Goal: Task Accomplishment & Management: Use online tool/utility

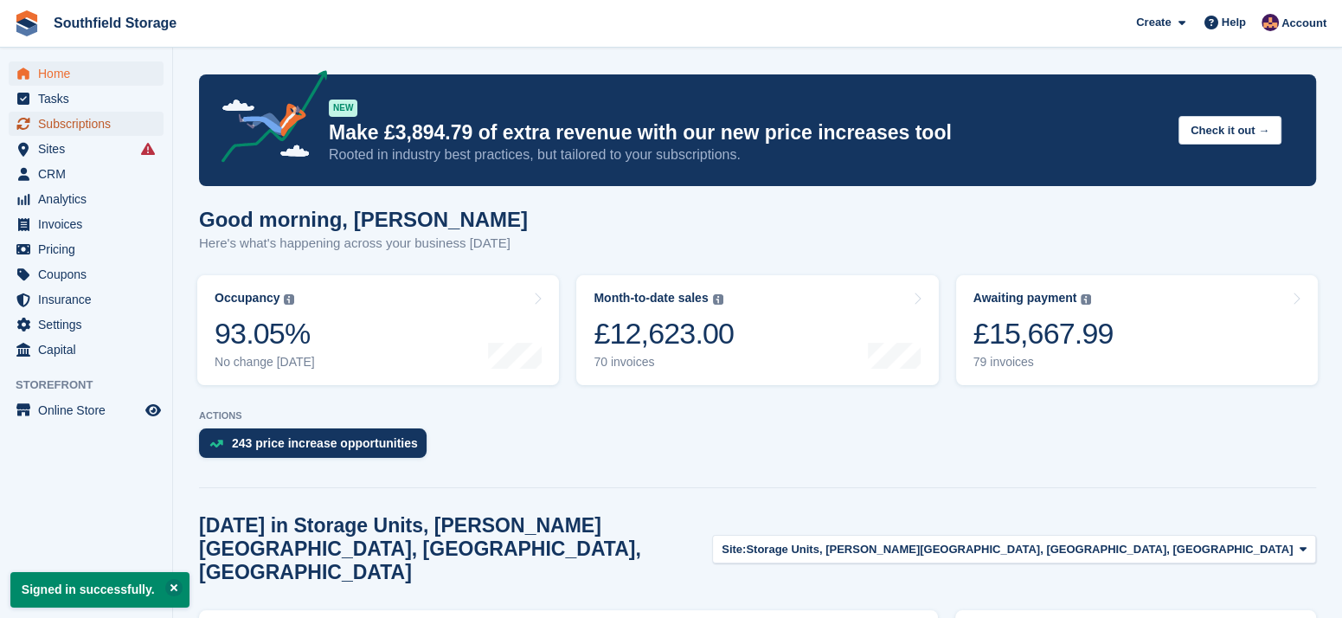
click at [82, 123] on span "Subscriptions" at bounding box center [90, 124] width 104 height 24
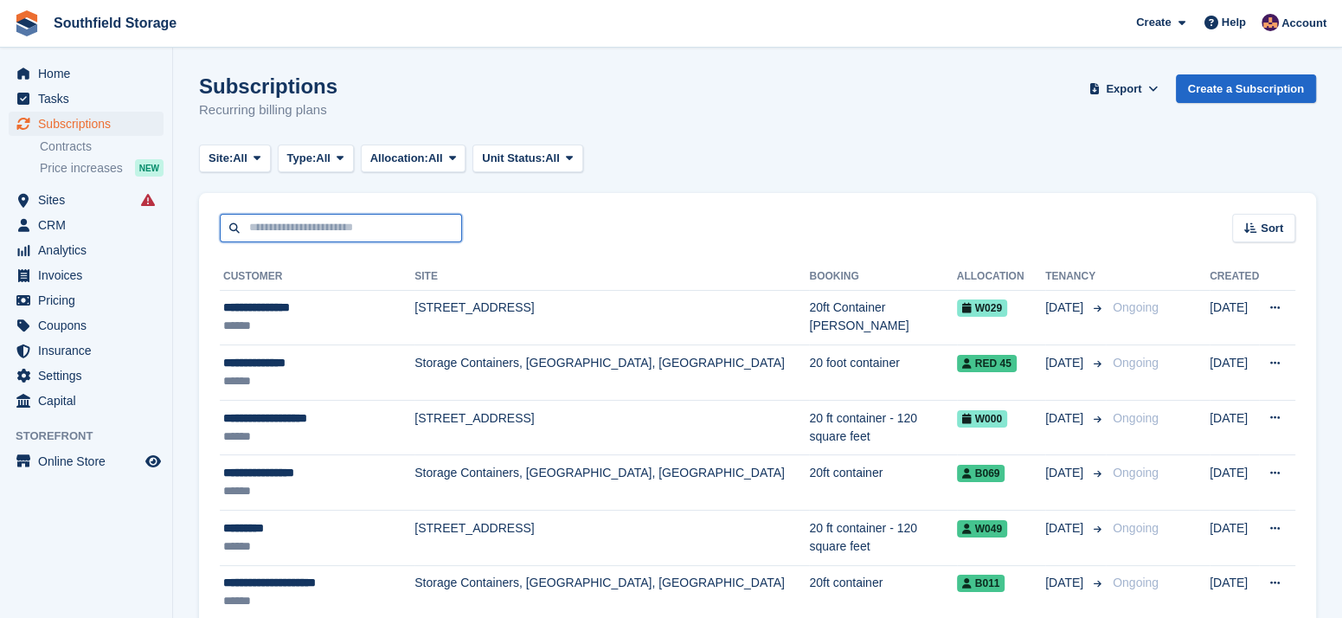
click at [306, 221] on input "text" at bounding box center [341, 228] width 242 height 29
type input "*"
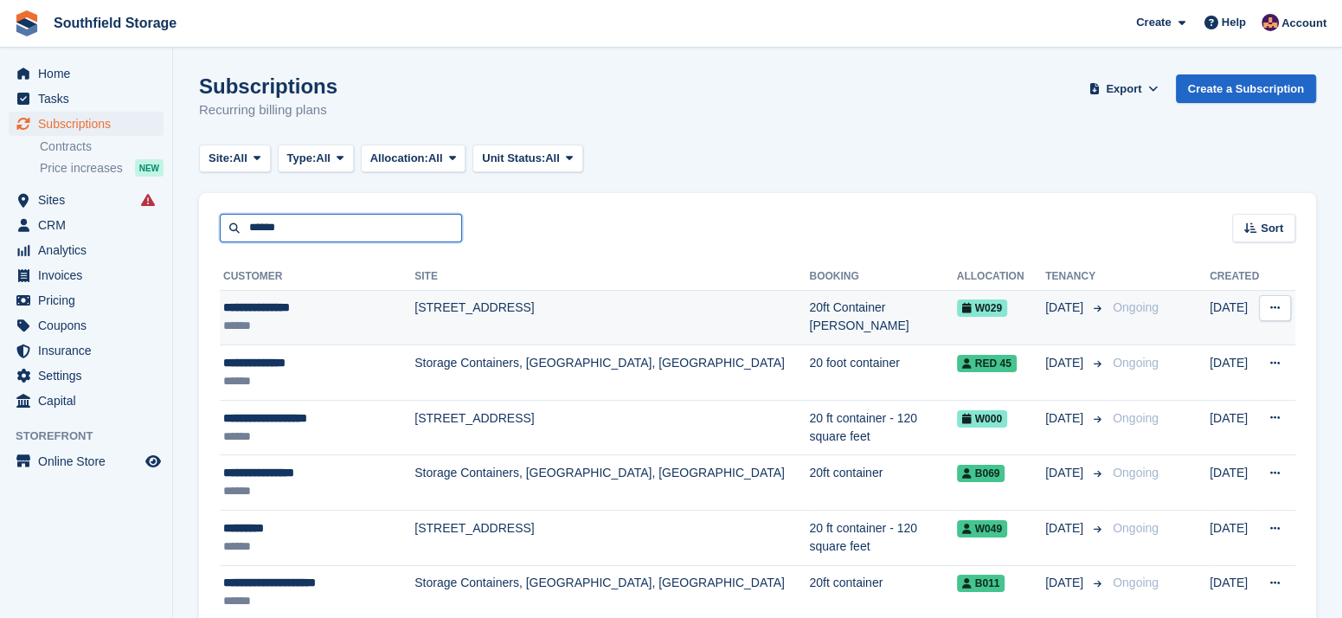
type input "******"
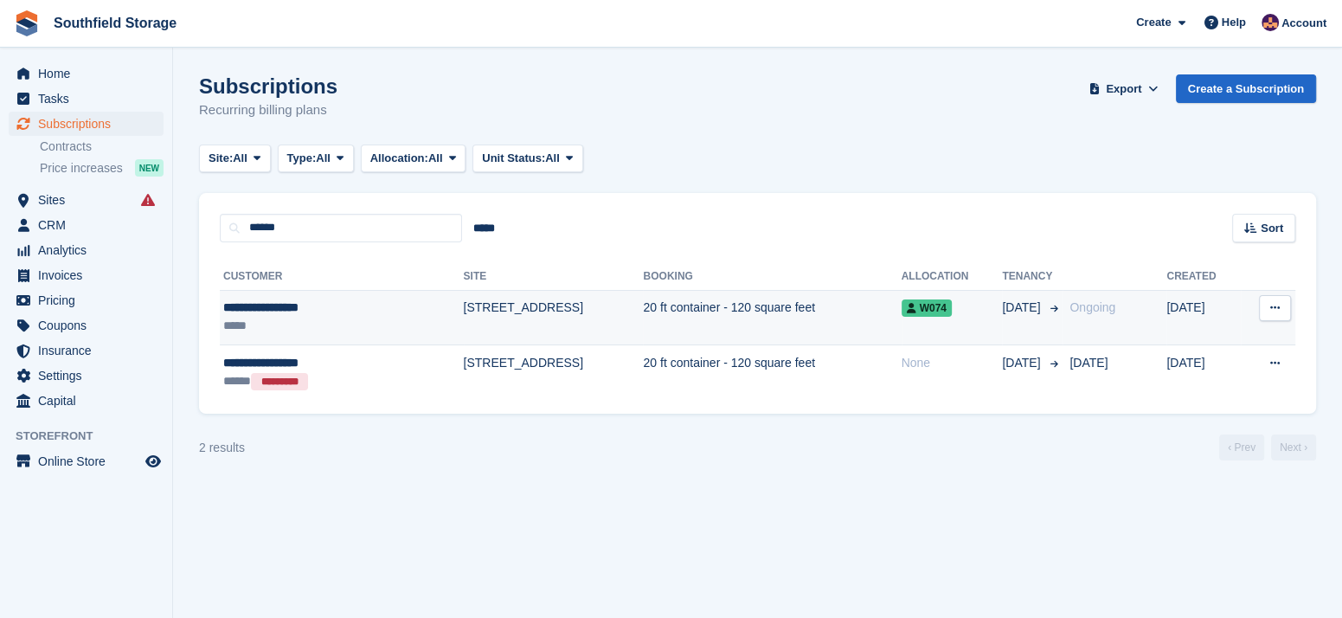
click at [464, 308] on td "[STREET_ADDRESS]" at bounding box center [554, 317] width 180 height 55
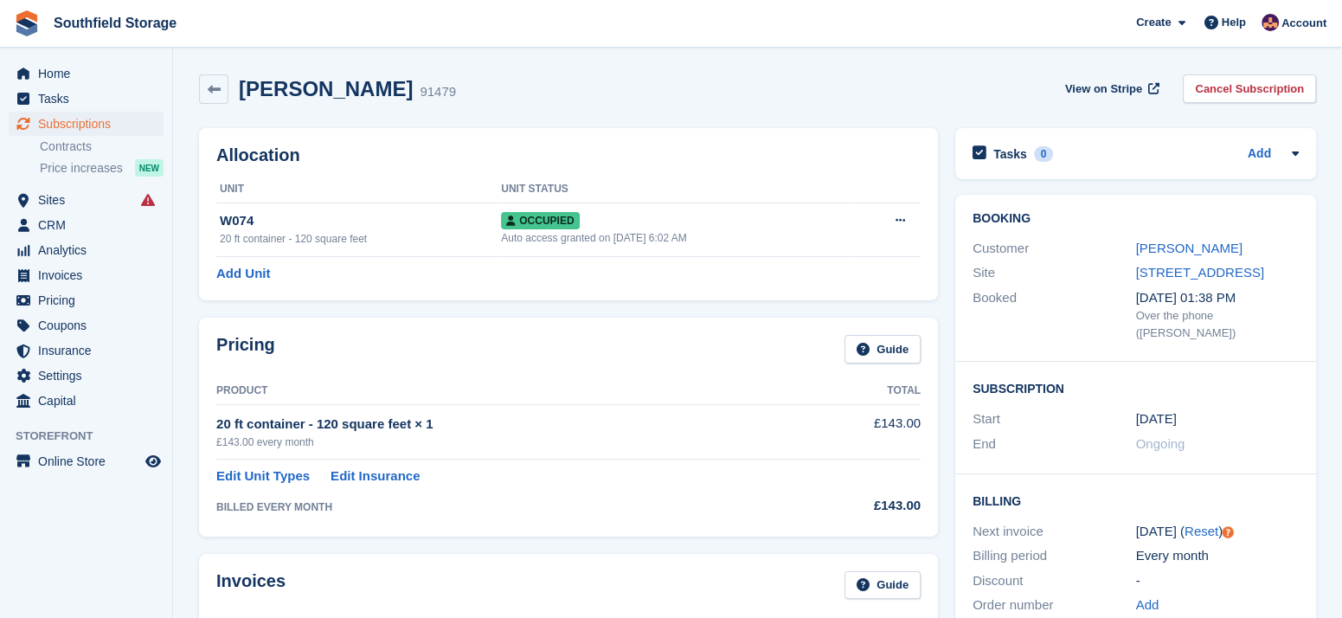
scroll to position [192, 0]
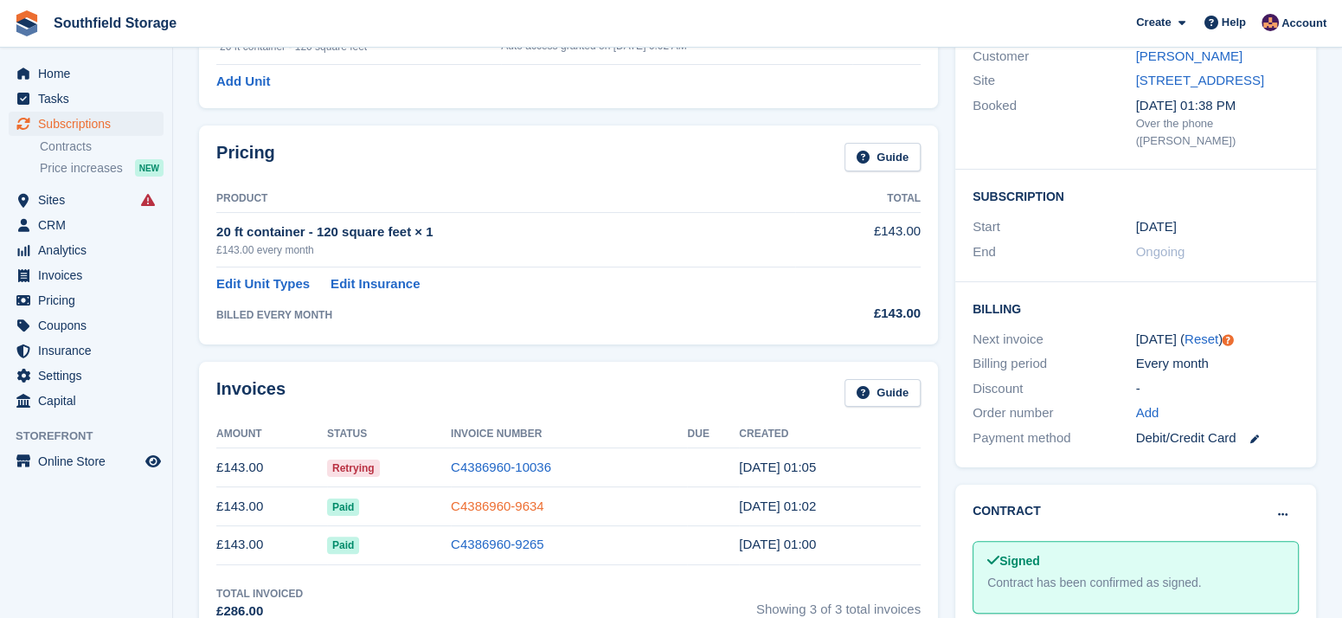
click at [516, 503] on link "C4386960-9634" at bounding box center [497, 505] width 93 height 15
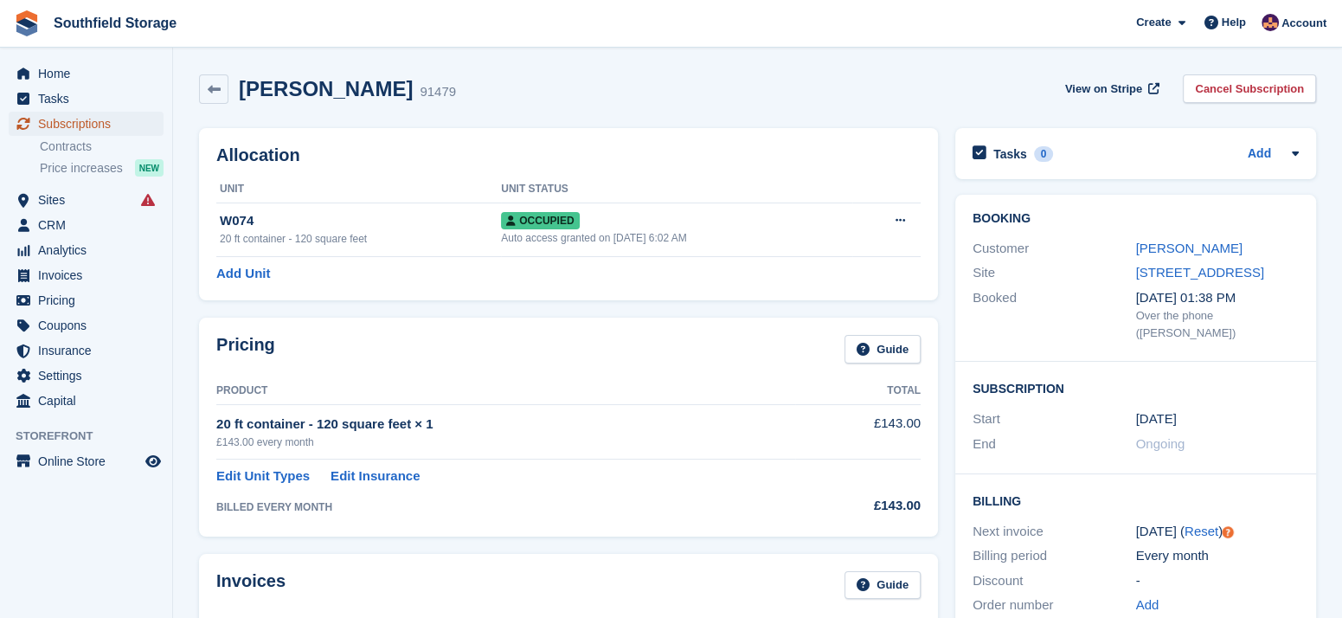
click at [109, 122] on span "Subscriptions" at bounding box center [90, 124] width 104 height 24
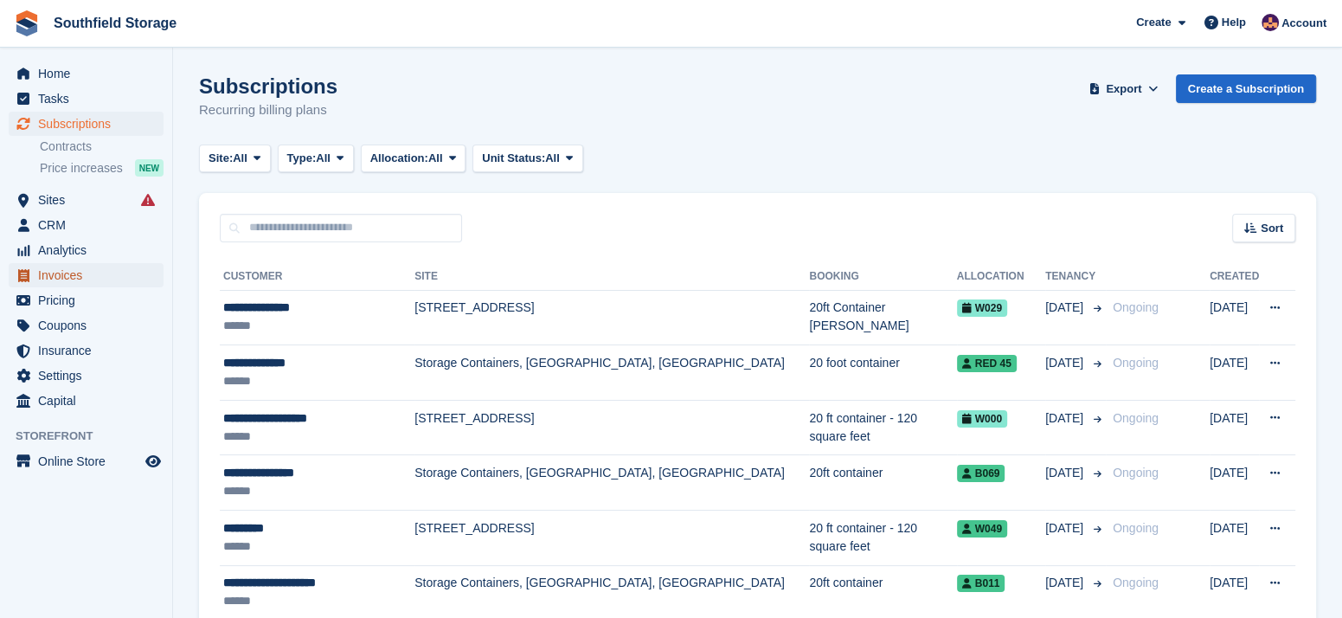
click at [71, 272] on span "Invoices" at bounding box center [90, 275] width 104 height 24
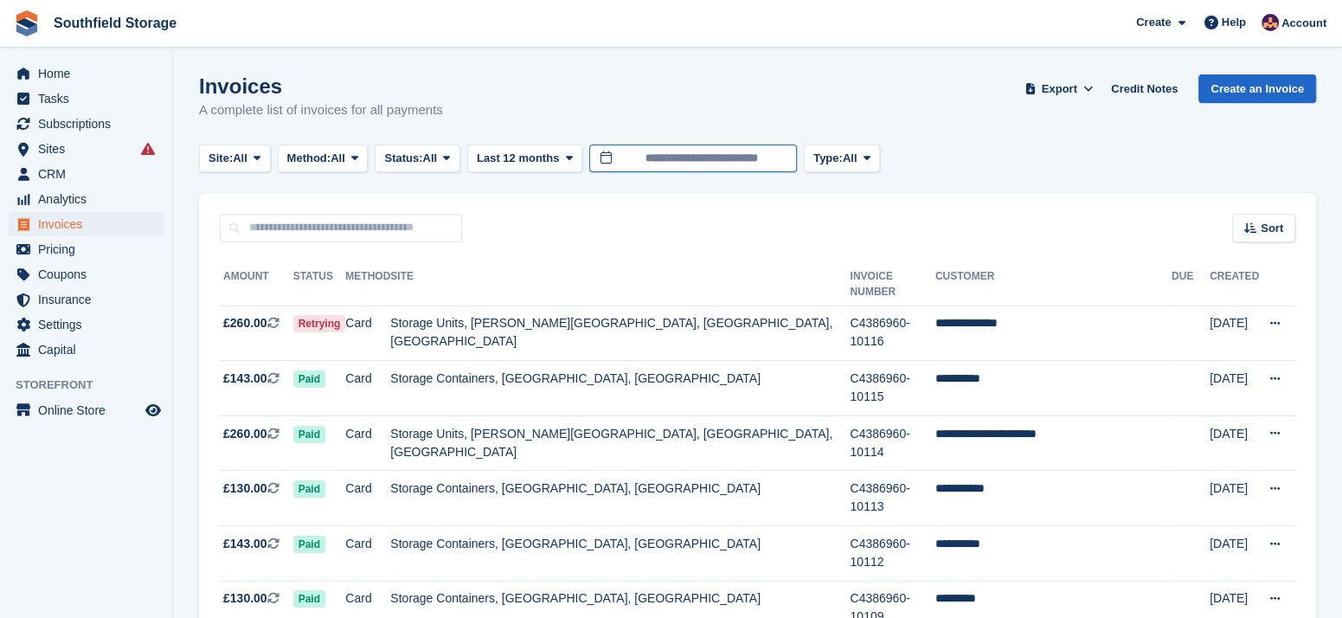
click at [653, 165] on input "**********" at bounding box center [693, 158] width 208 height 29
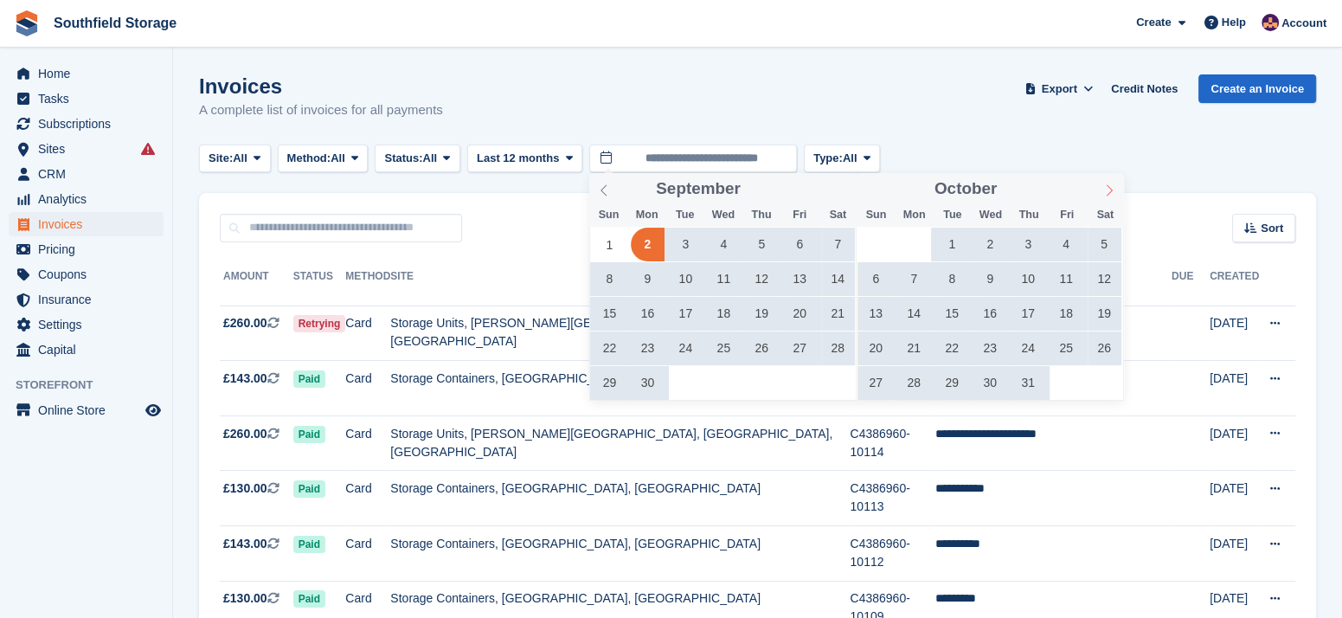
click at [1110, 191] on icon at bounding box center [1109, 190] width 12 height 12
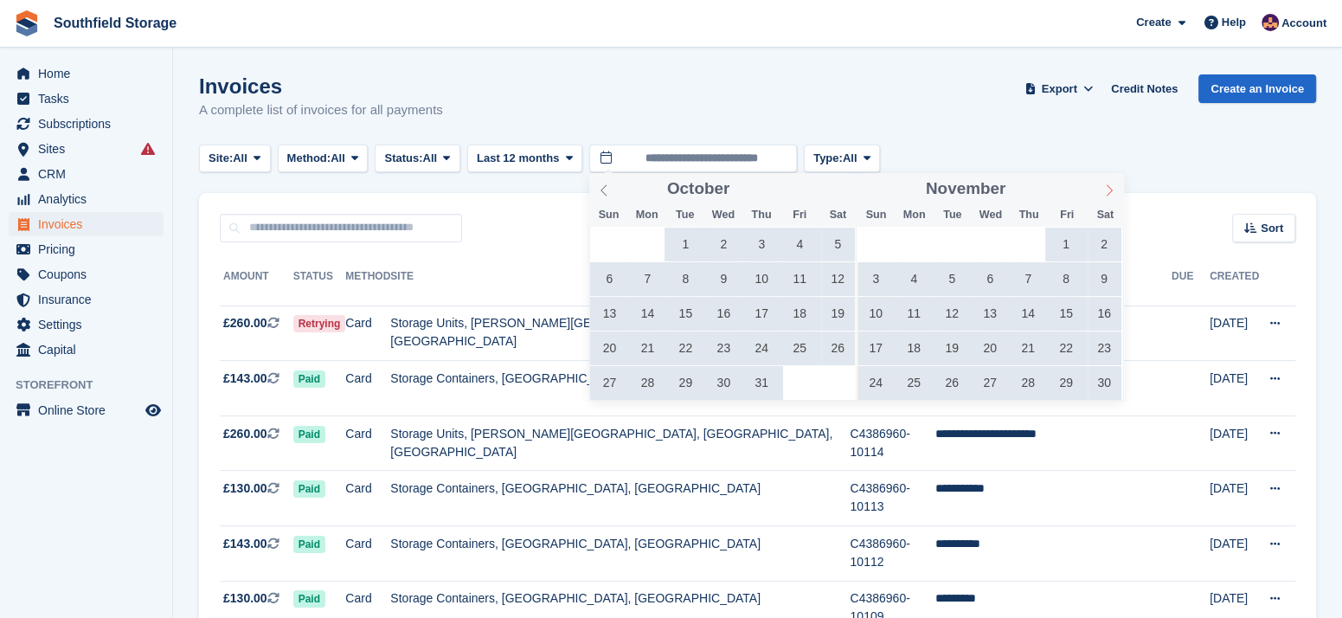
click at [1110, 191] on icon at bounding box center [1109, 190] width 12 height 12
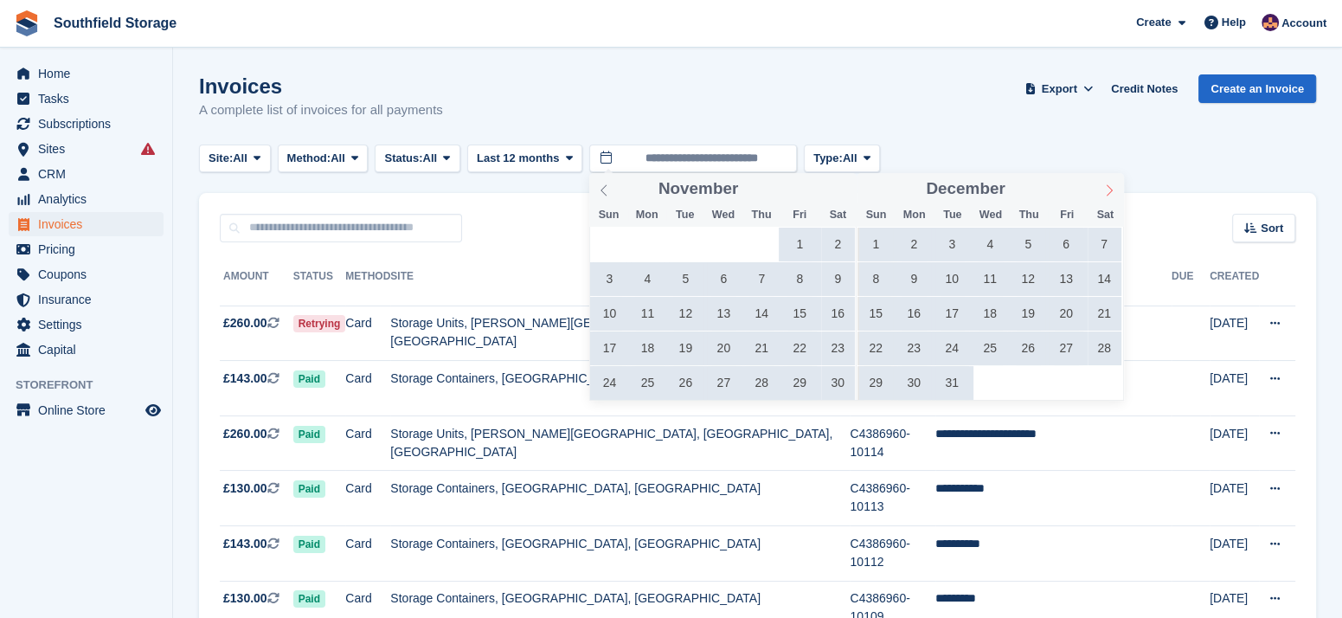
click at [1110, 191] on icon at bounding box center [1109, 190] width 12 height 12
type input "****"
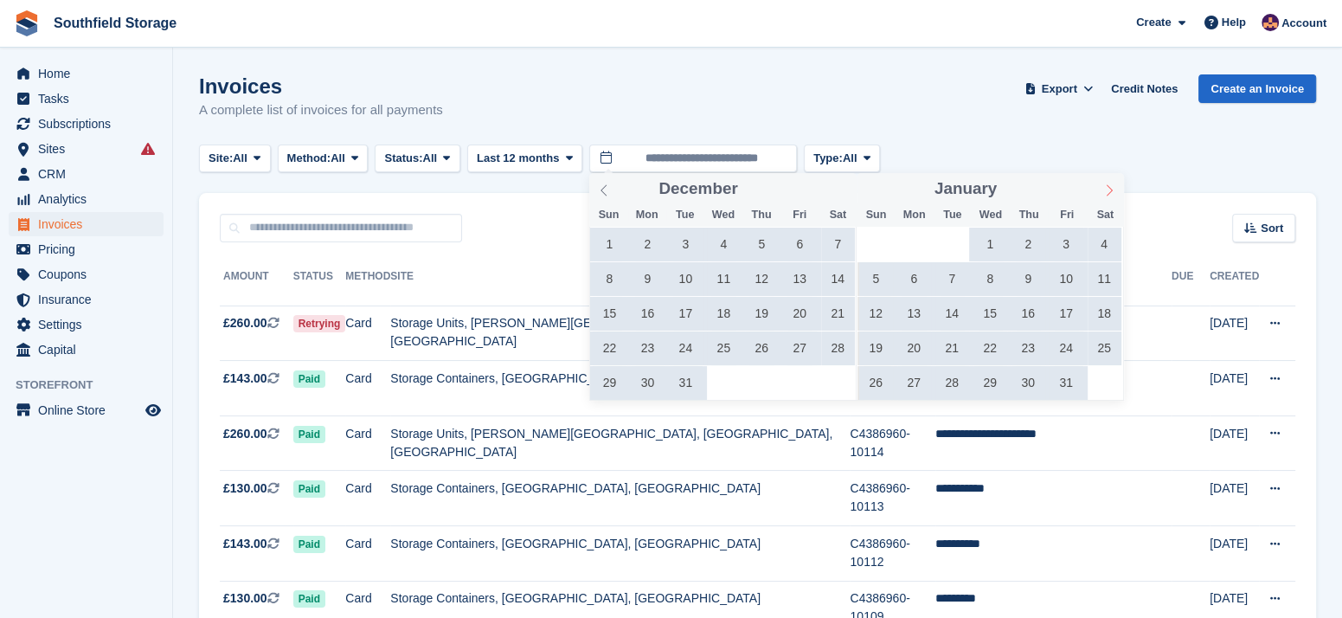
click at [1110, 191] on icon at bounding box center [1109, 190] width 12 height 12
type input "****"
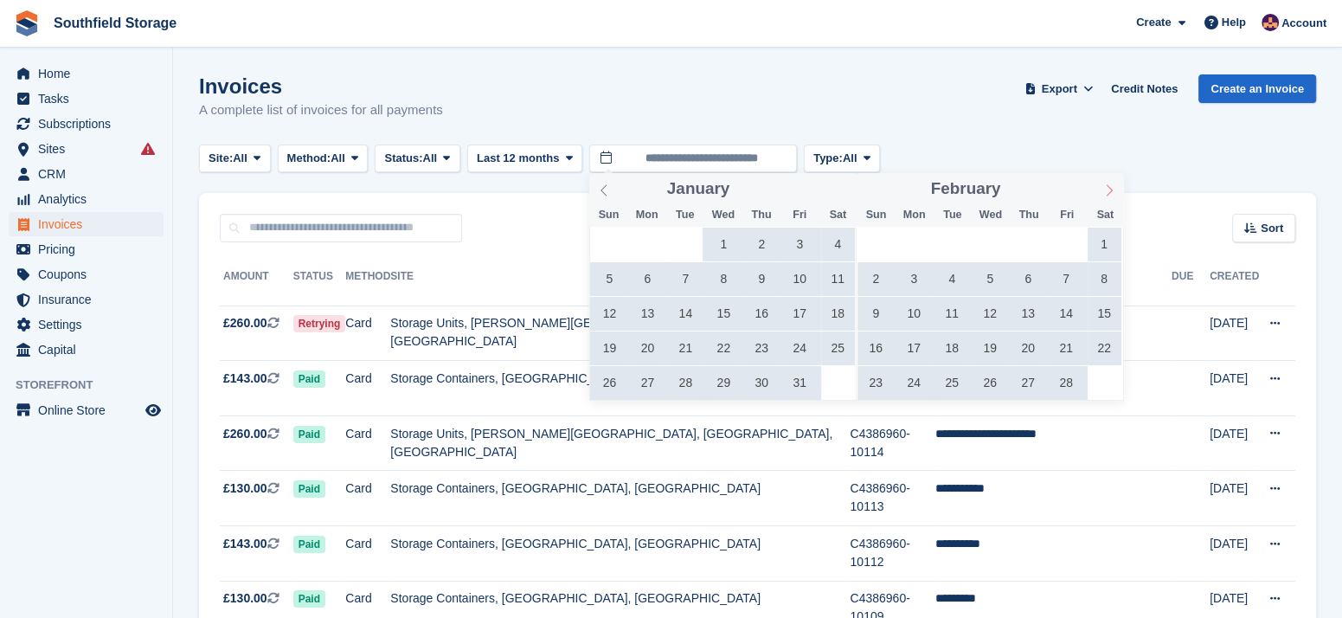
click at [1110, 191] on icon at bounding box center [1109, 190] width 12 height 12
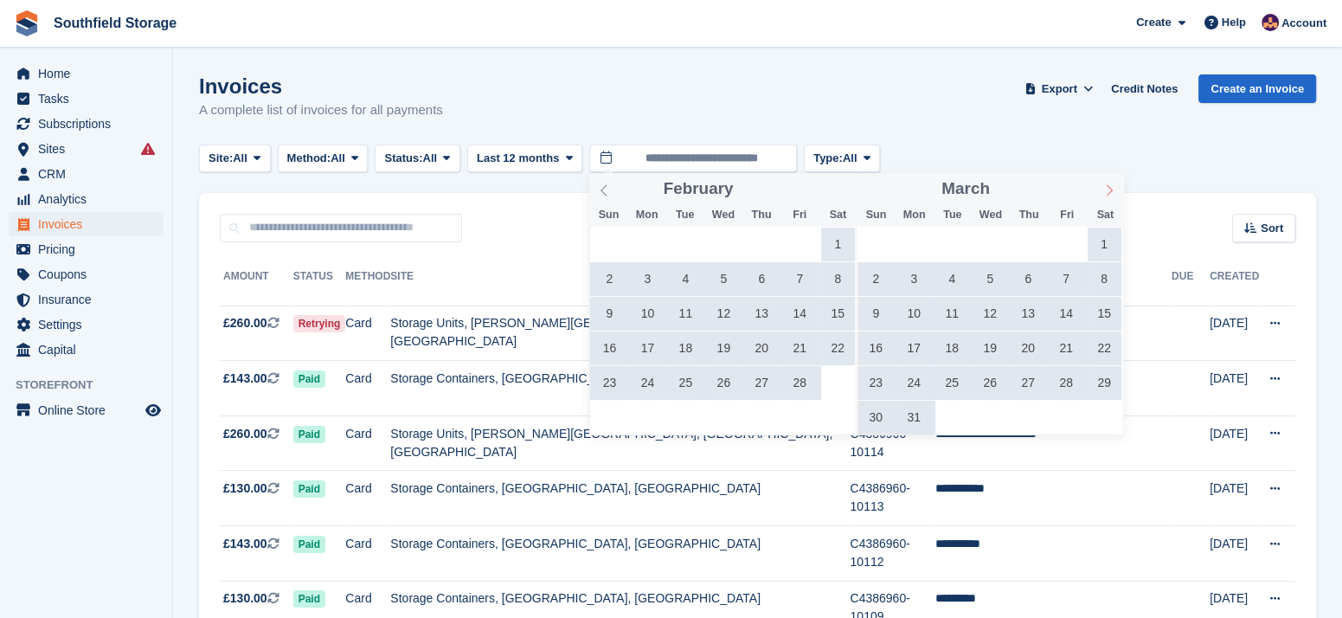
click at [1110, 191] on icon at bounding box center [1109, 190] width 12 height 12
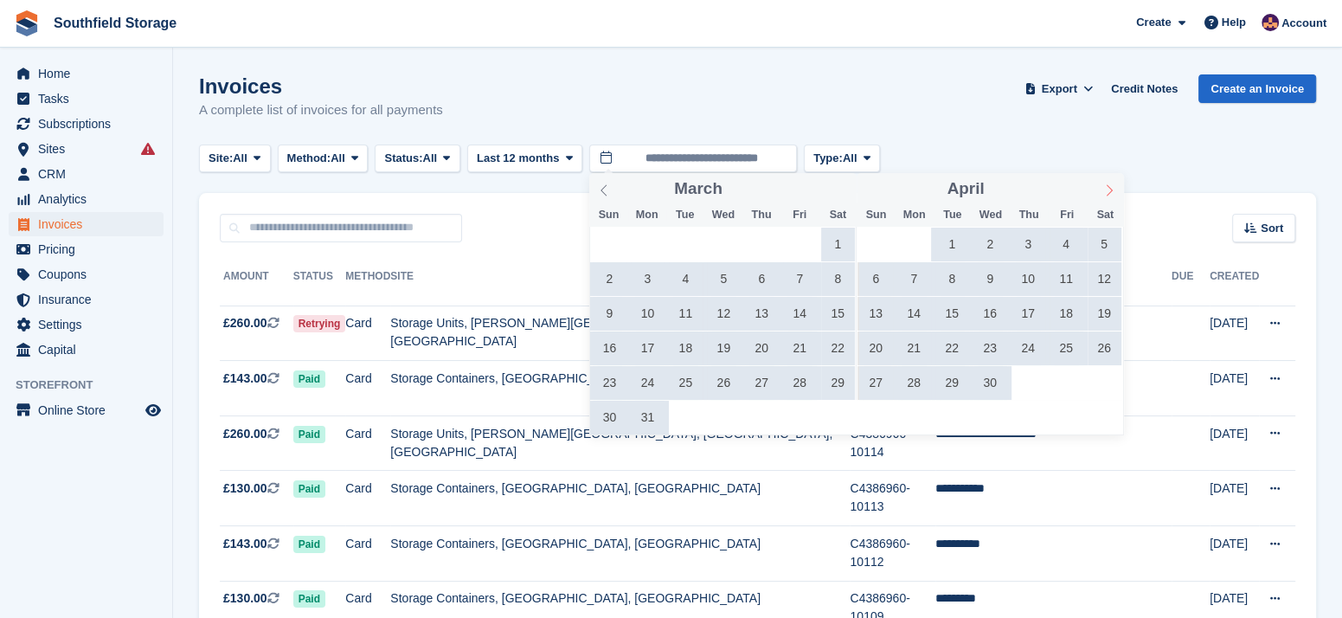
click at [1110, 191] on icon at bounding box center [1109, 190] width 12 height 12
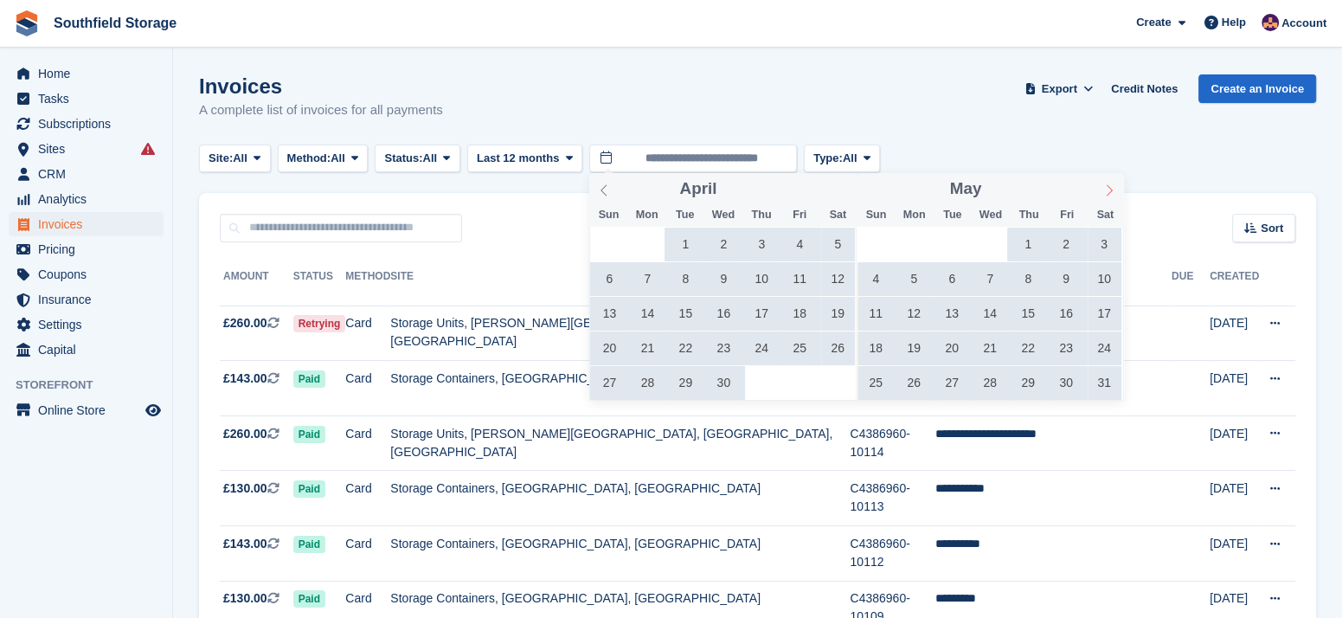
click at [1110, 191] on icon at bounding box center [1109, 190] width 12 height 12
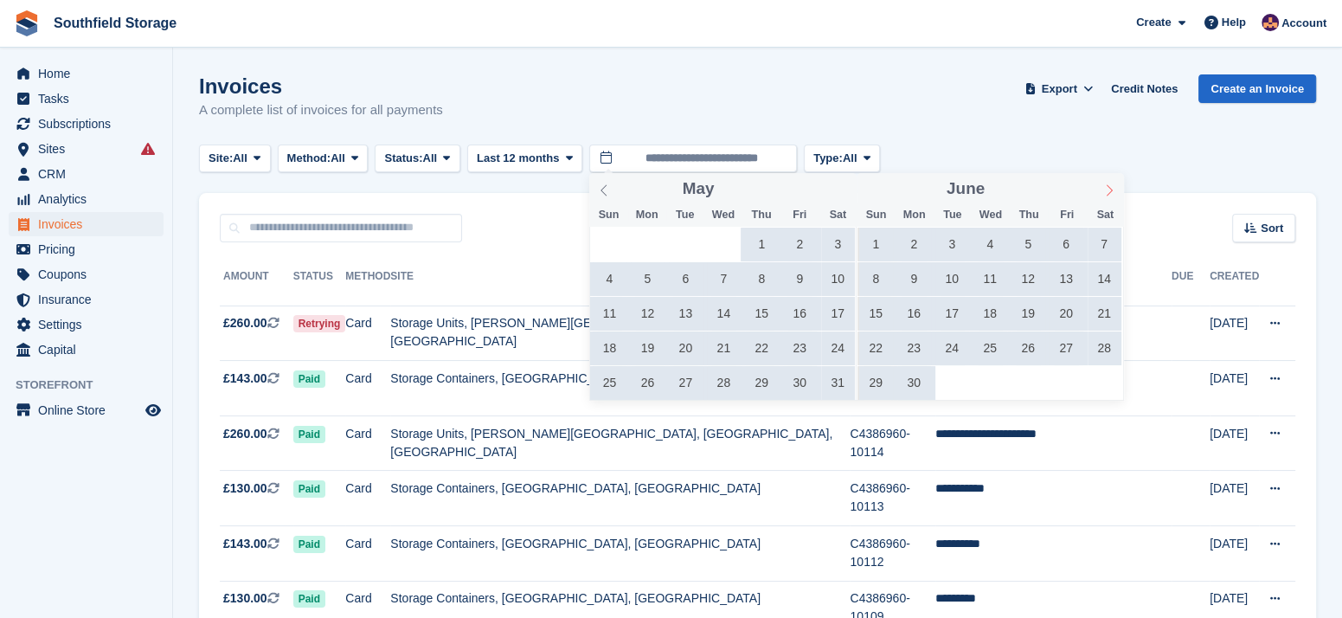
click at [1110, 191] on icon at bounding box center [1109, 190] width 12 height 12
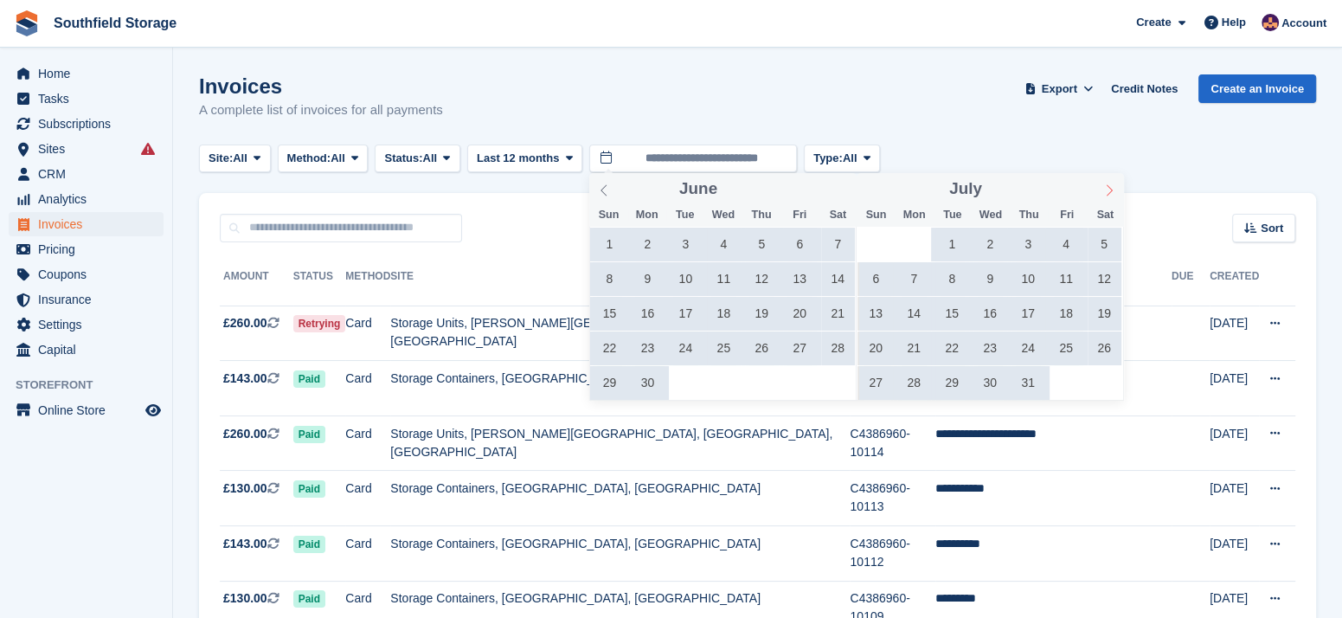
click at [1110, 191] on icon at bounding box center [1109, 190] width 12 height 12
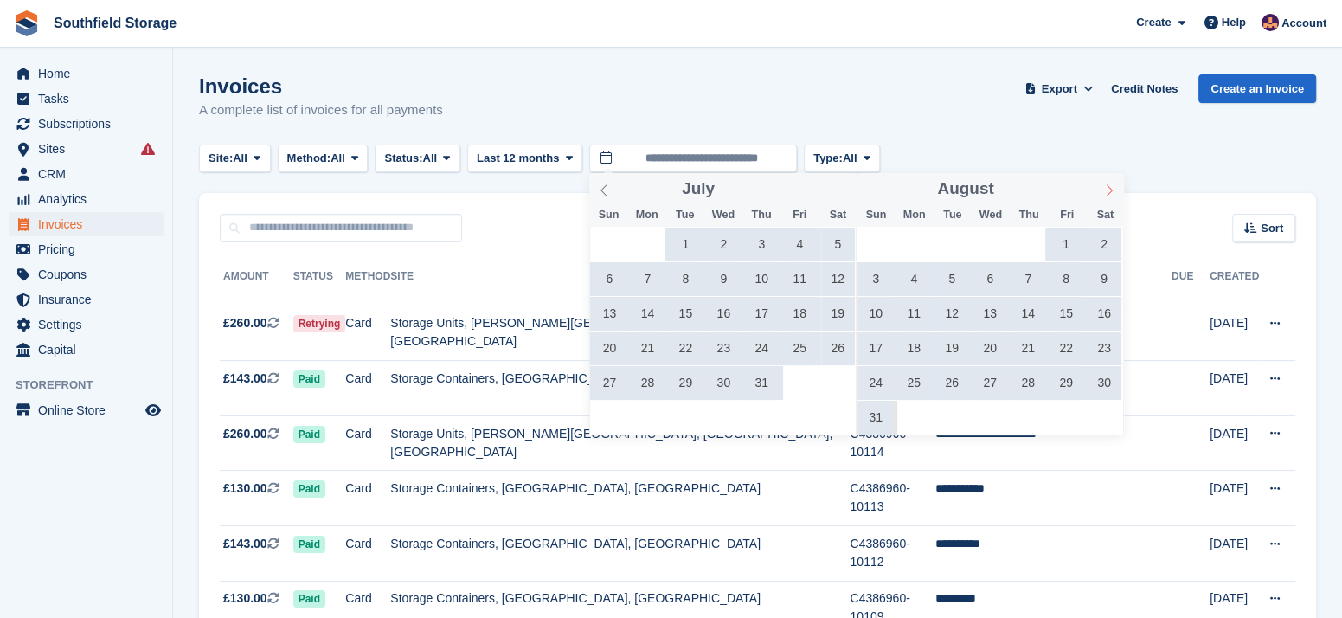
click at [1110, 191] on icon at bounding box center [1109, 190] width 12 height 12
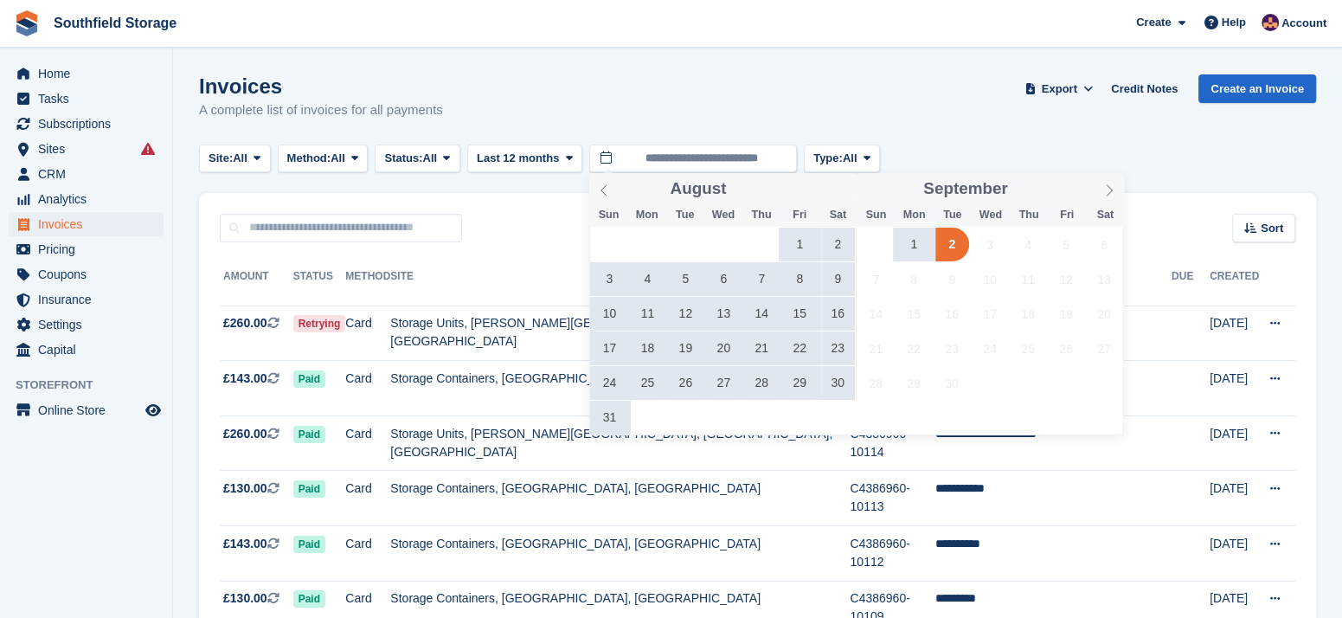
click at [797, 237] on span "1" at bounding box center [800, 245] width 34 height 34
click at [606, 422] on span "31" at bounding box center [610, 418] width 34 height 34
type input "**********"
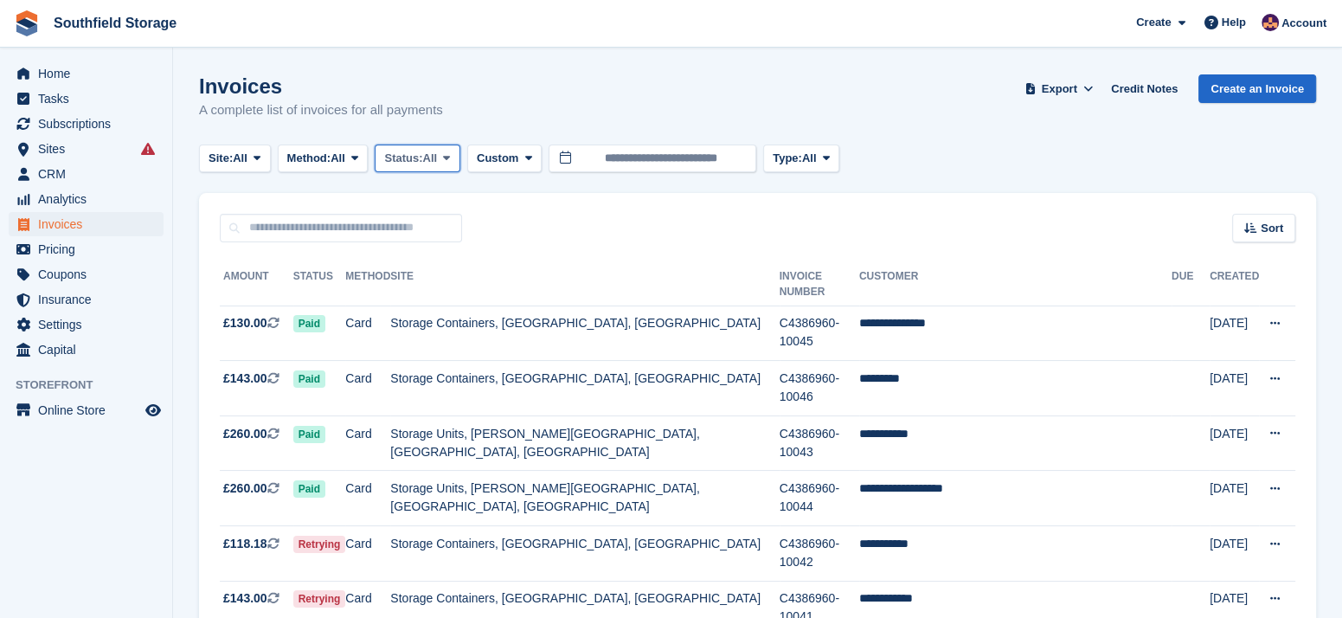
click at [411, 163] on span "Status:" at bounding box center [403, 158] width 38 height 17
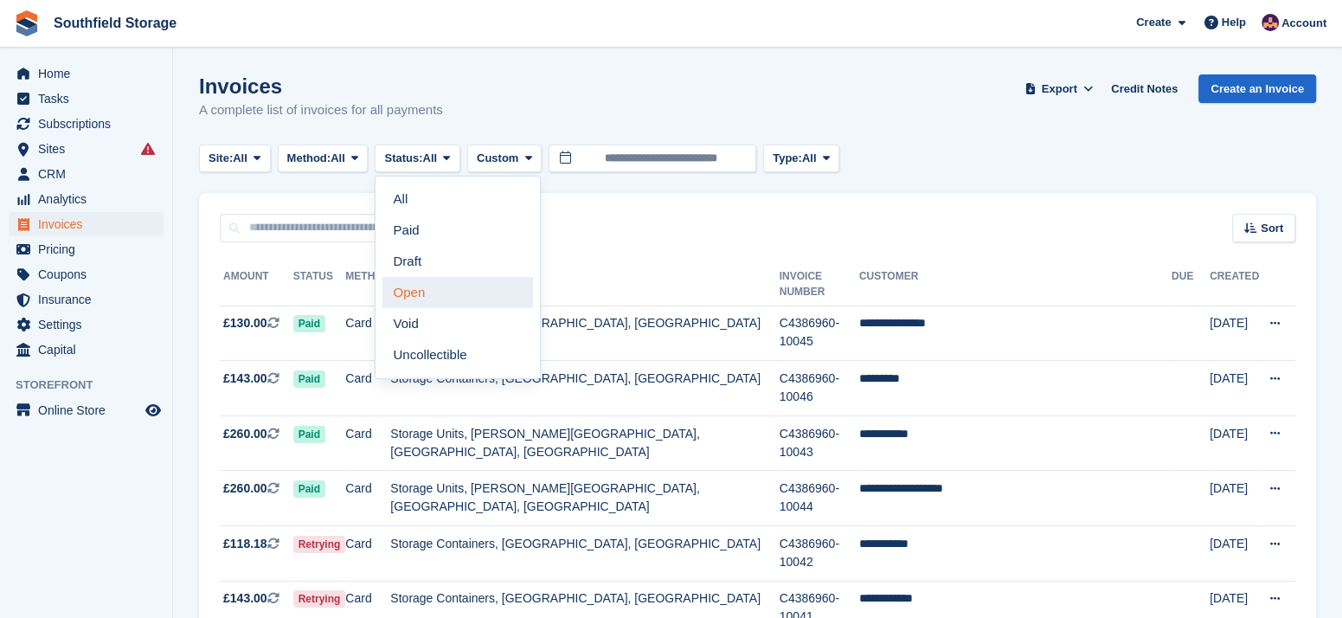
click at [406, 286] on link "Open" at bounding box center [457, 292] width 151 height 31
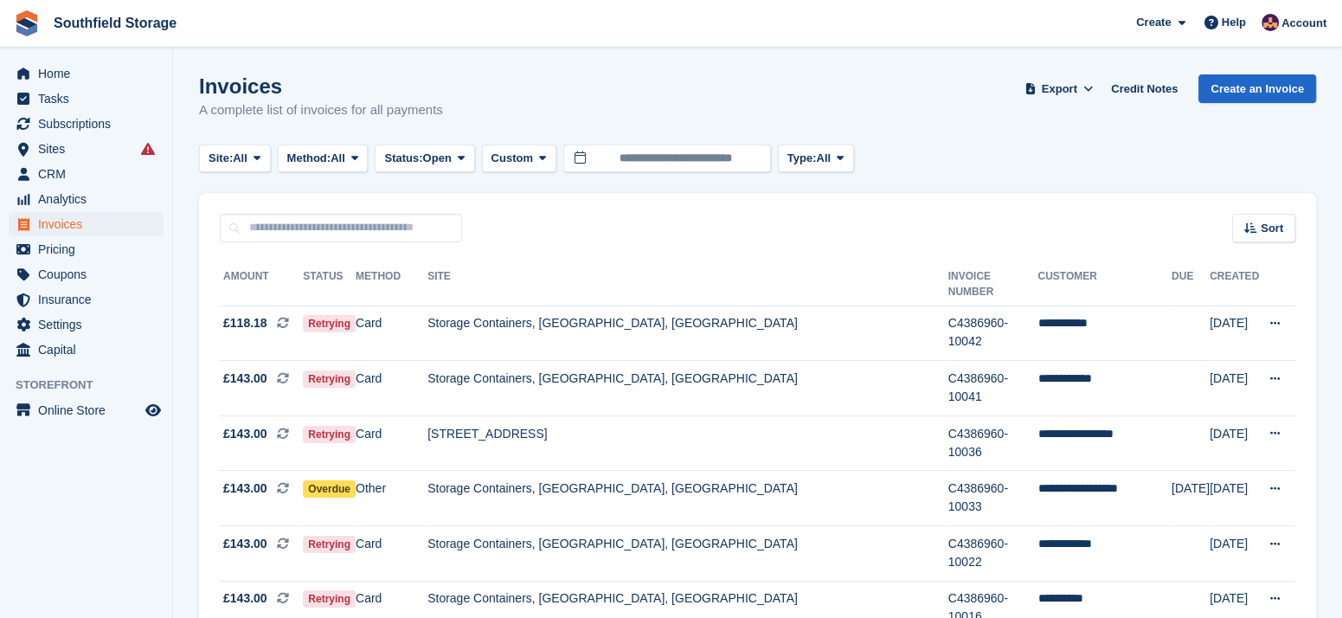
scroll to position [166, 0]
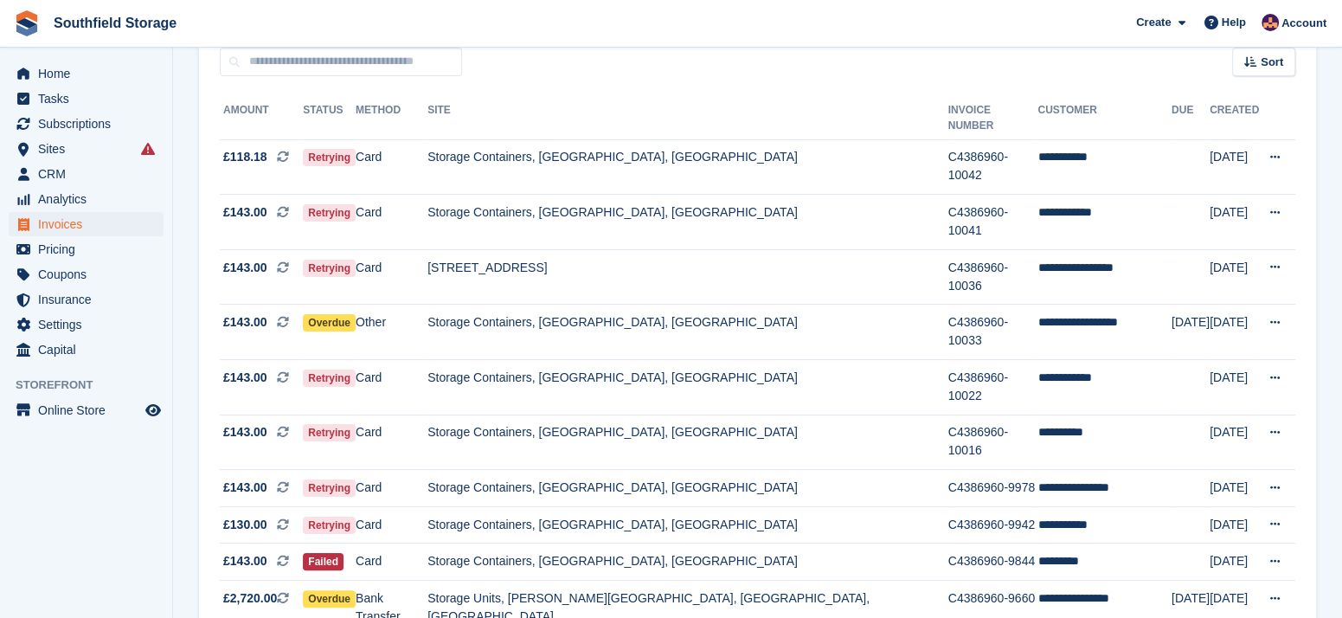
drag, startPoint x: 147, startPoint y: 494, endPoint x: 176, endPoint y: 490, distance: 28.8
click at [176, 490] on div "Home Tasks Subscriptions Subscriptions Subscriptions Contracts Price increases …" at bounding box center [671, 305] width 1342 height 942
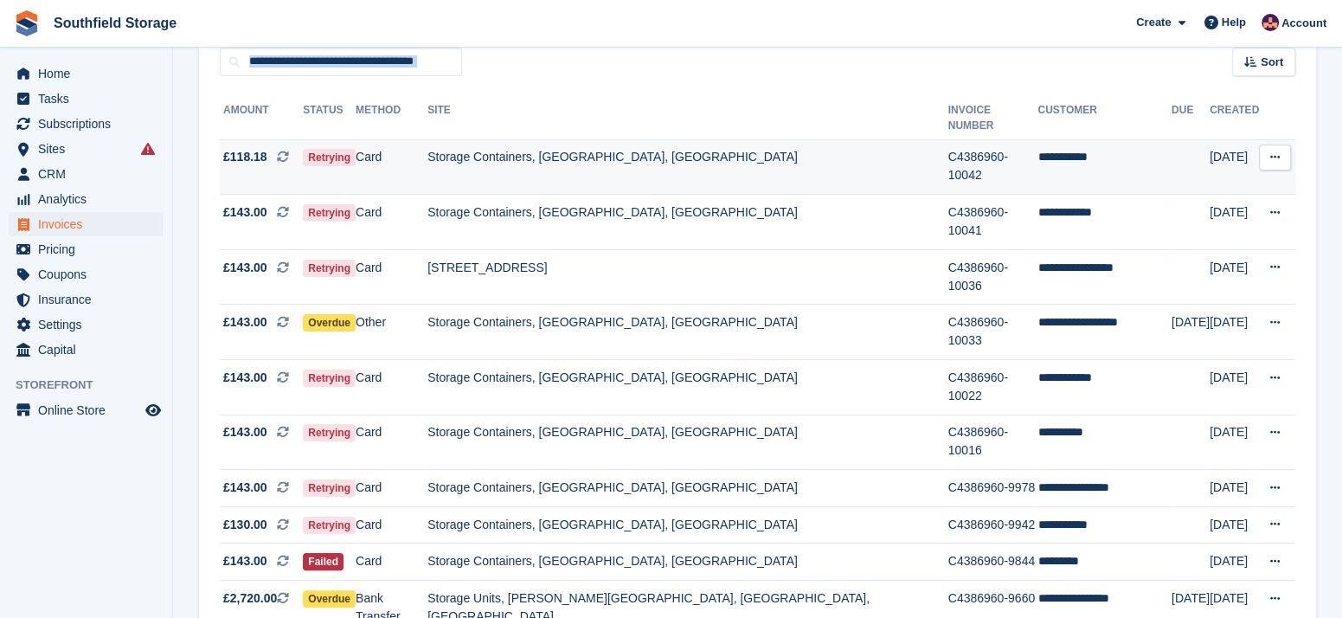
scroll to position [0, 0]
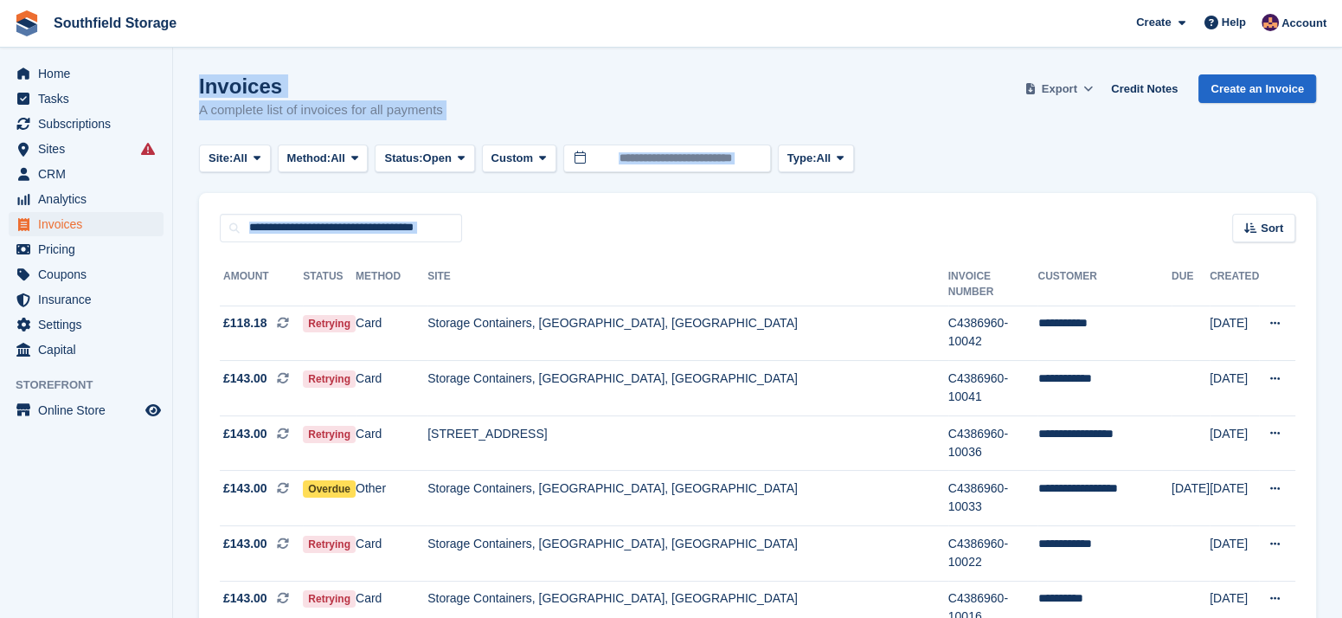
click at [1064, 83] on span "Export" at bounding box center [1059, 88] width 35 height 17
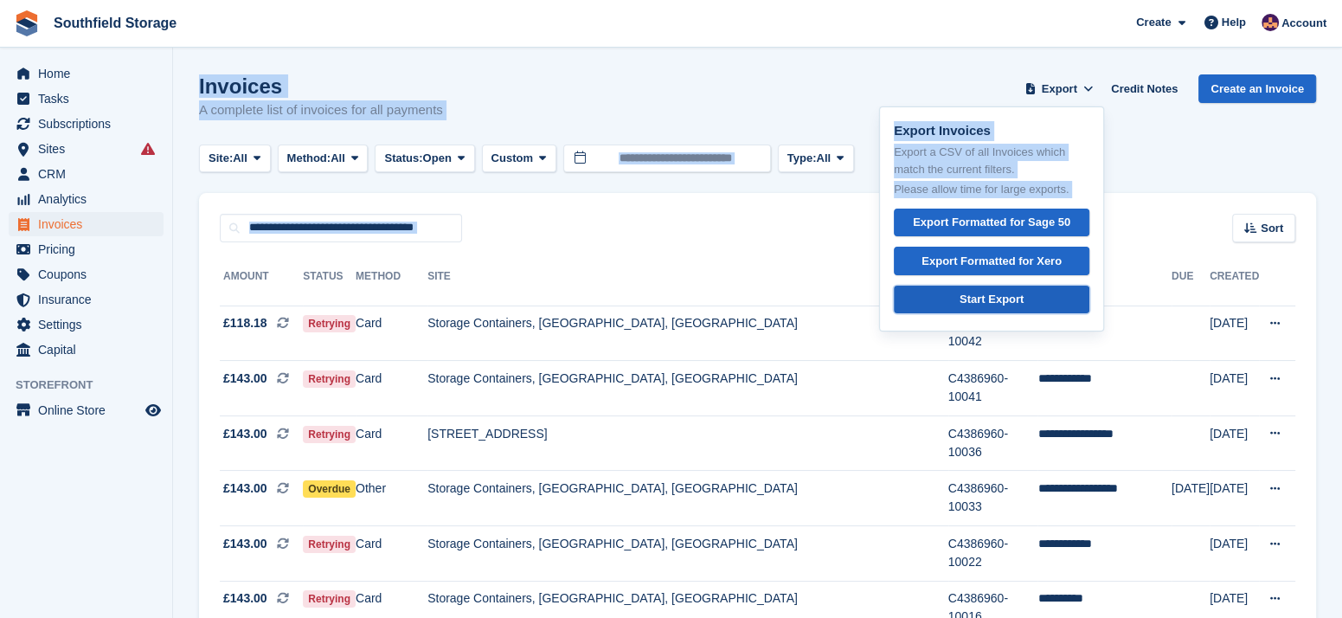
click at [971, 293] on div "Start Export" at bounding box center [991, 299] width 64 height 17
